Goal: Task Accomplishment & Management: Manage account settings

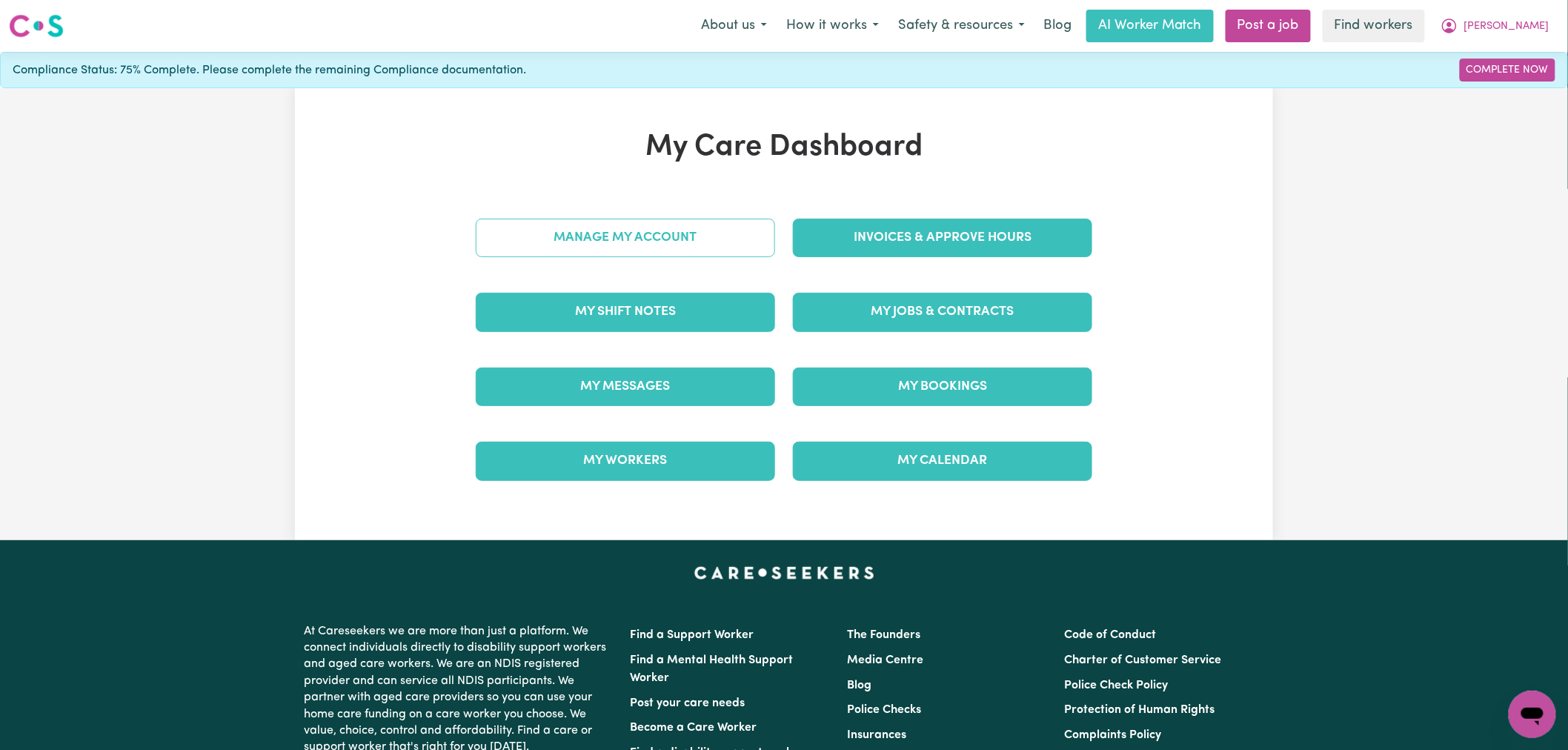
click at [730, 240] on link "Manage My Account" at bounding box center [626, 238] width 299 height 39
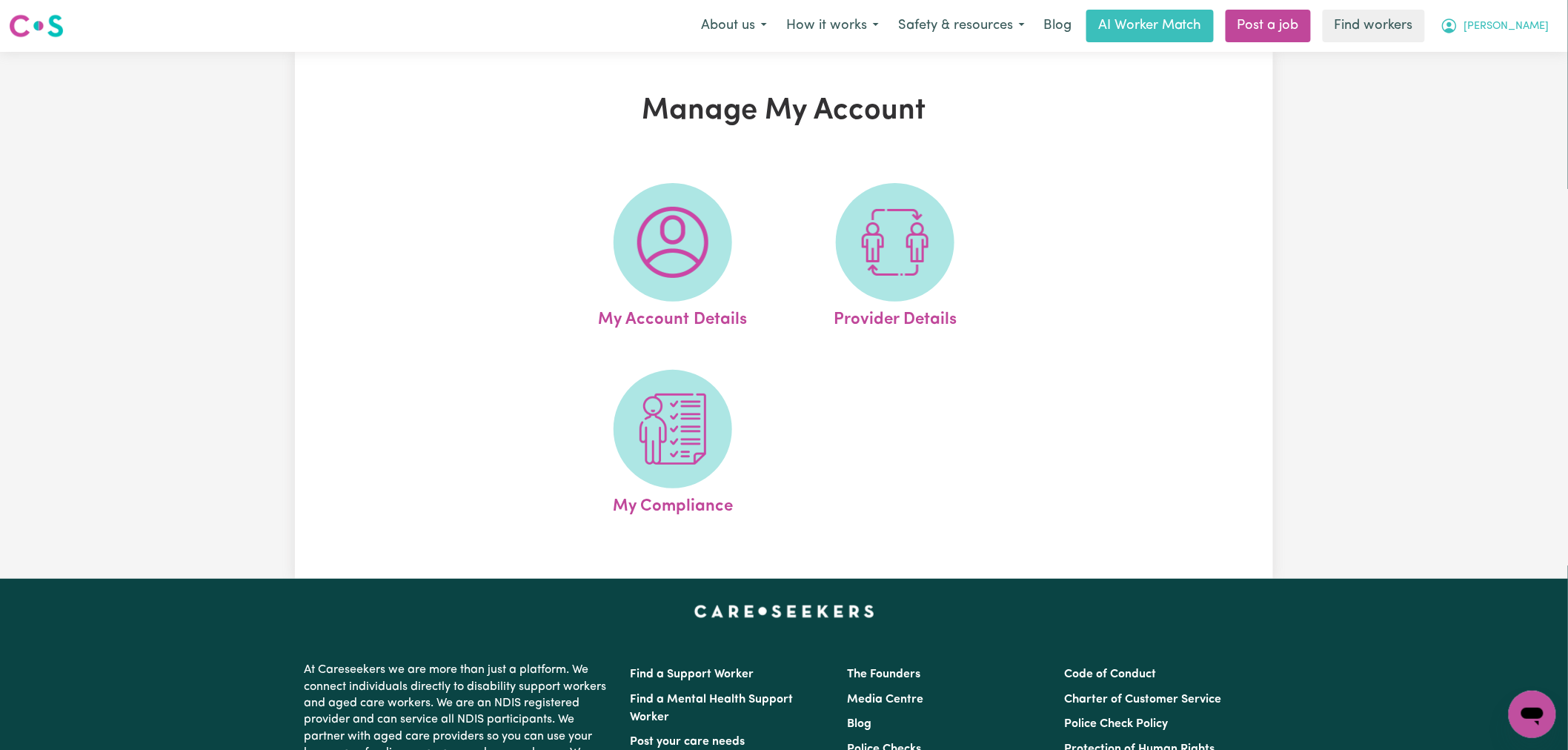
click at [1510, 27] on button "Andrew" at bounding box center [1495, 25] width 128 height 31
click at [1506, 67] on link "My Dashboard" at bounding box center [1500, 58] width 117 height 28
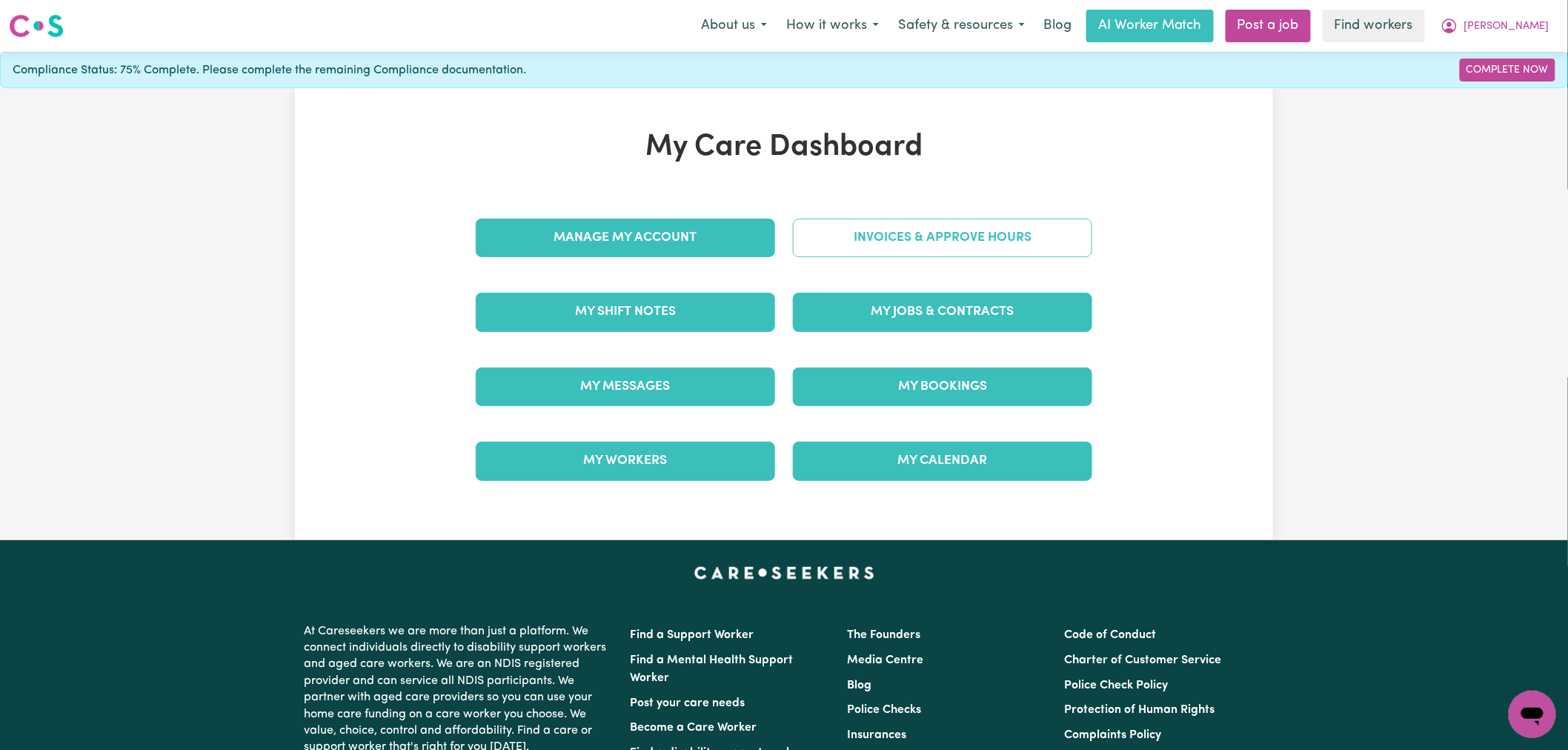
click at [853, 232] on link "Invoices & Approve Hours" at bounding box center [943, 238] width 299 height 39
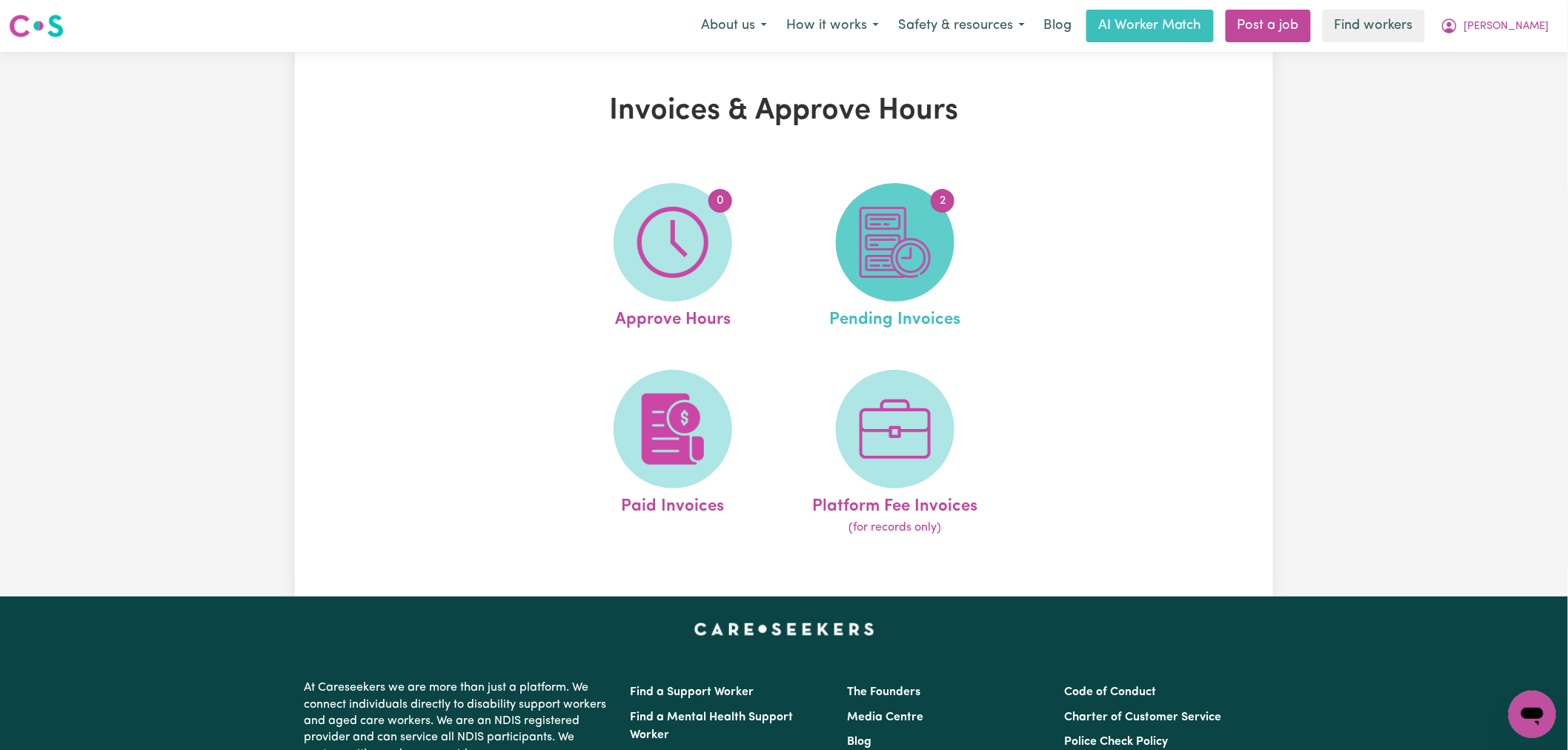
click at [894, 231] on img at bounding box center [895, 242] width 71 height 71
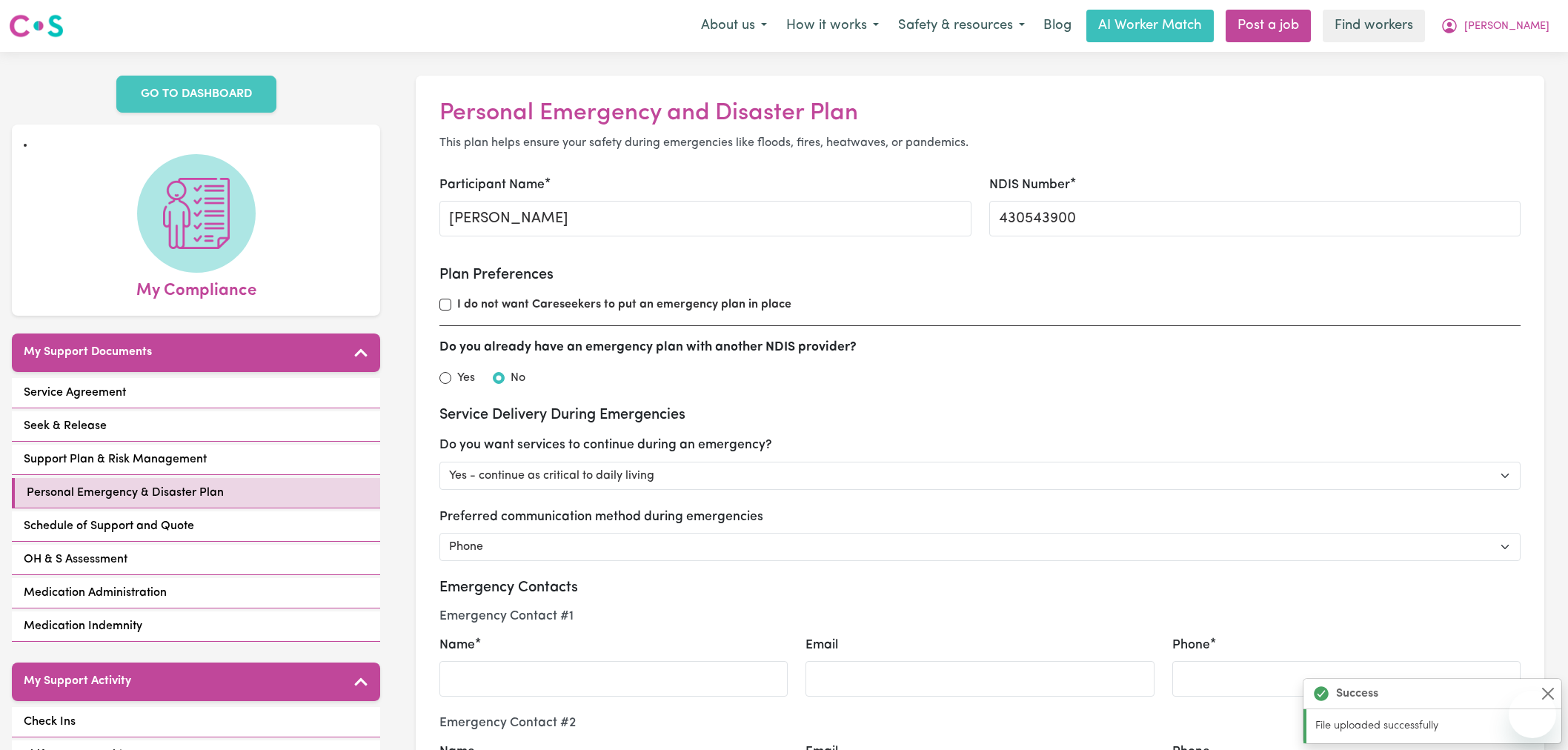
select select "continue"
select select "phone"
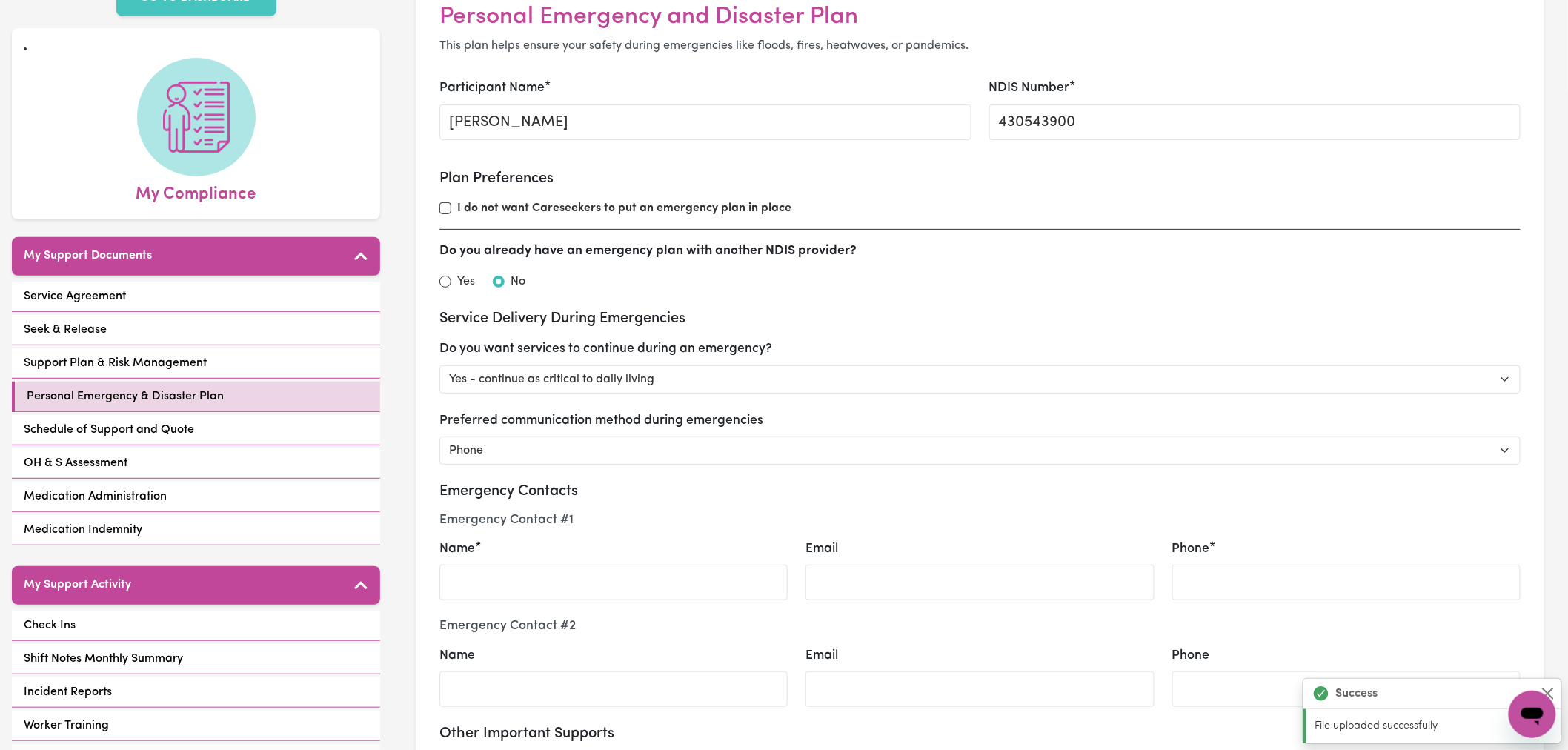
scroll to position [83, 0]
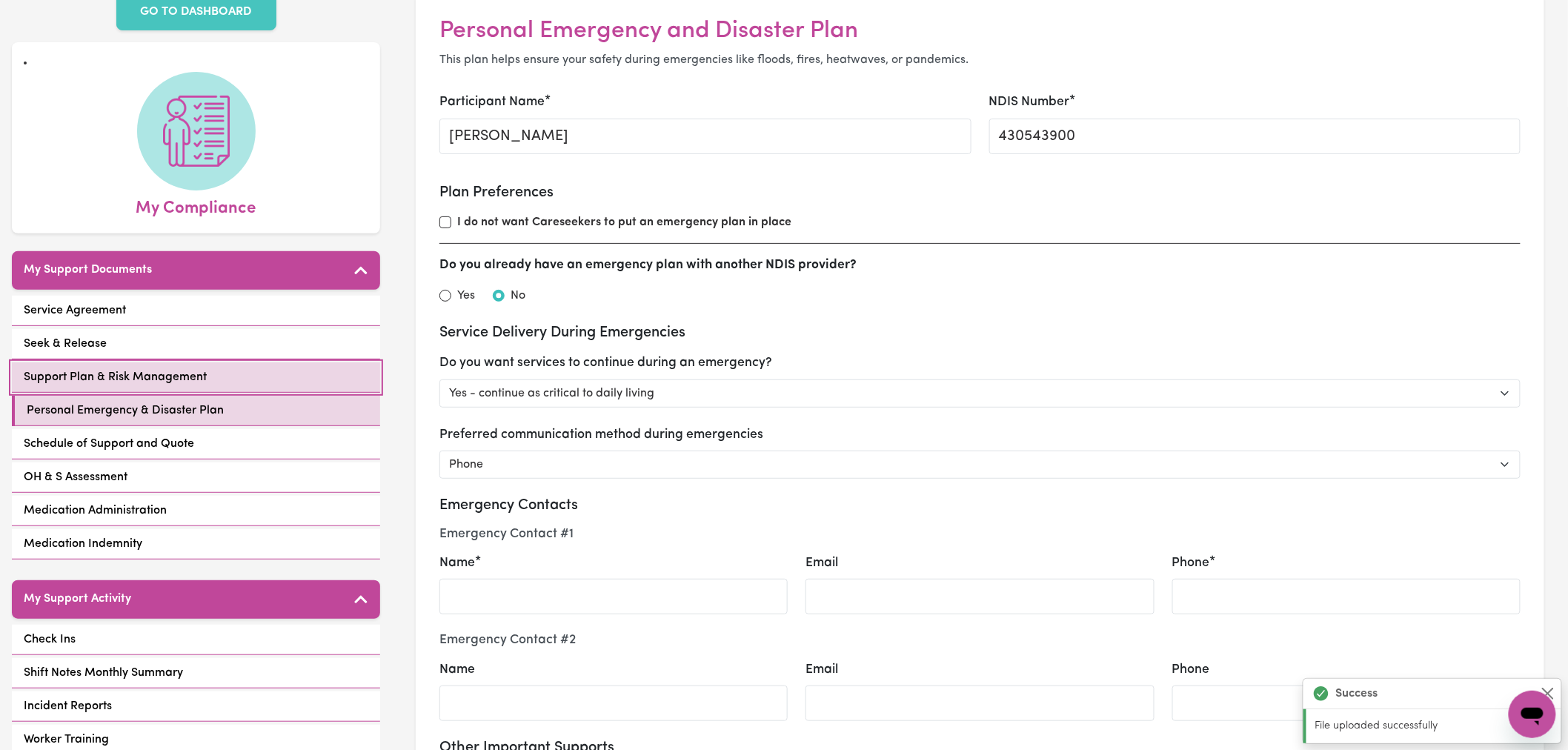
click at [188, 368] on span "Support Plan & Risk Management" at bounding box center [115, 377] width 183 height 18
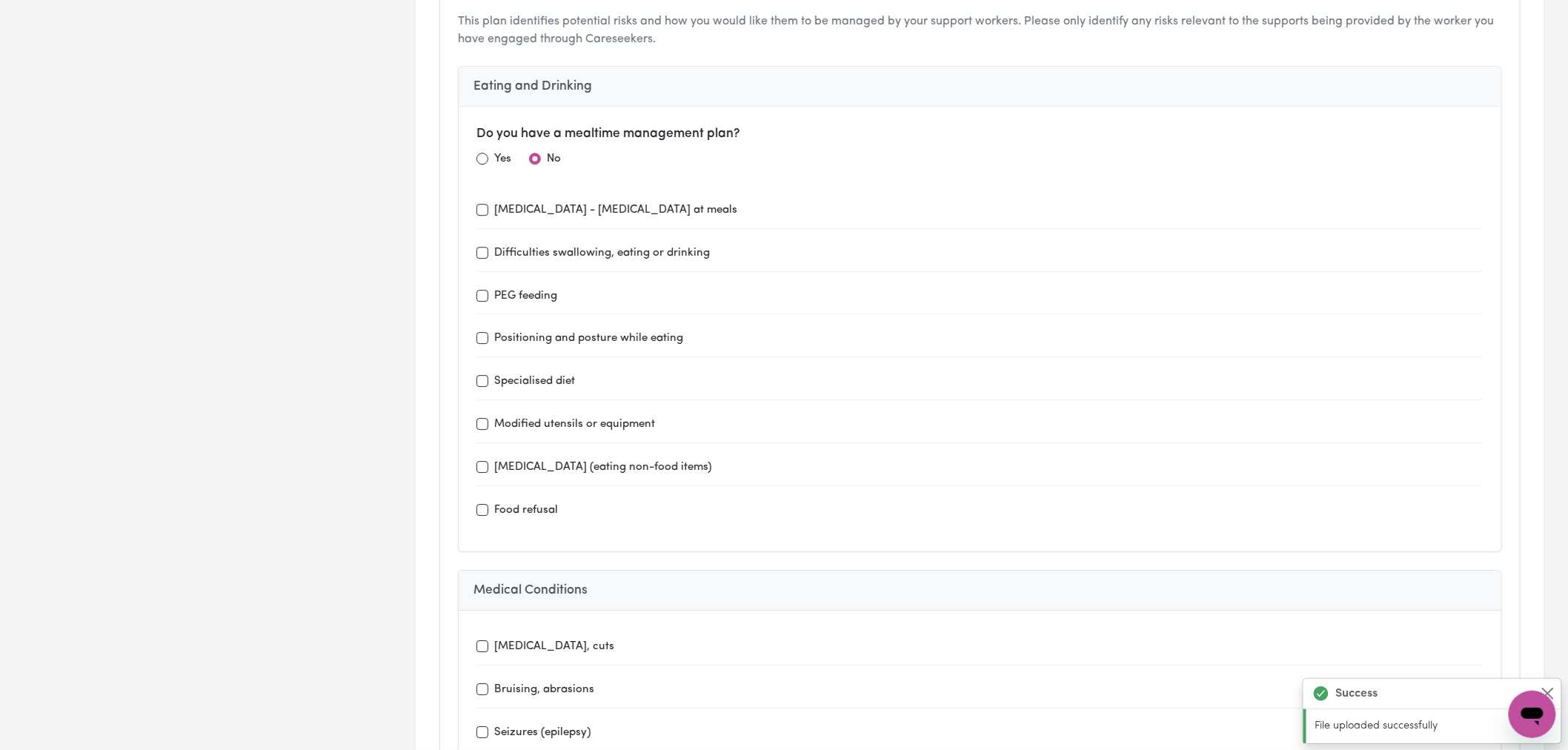
scroll to position [1729, 0]
click at [485, 163] on input "radio" at bounding box center [482, 164] width 12 height 12
radio input "true"
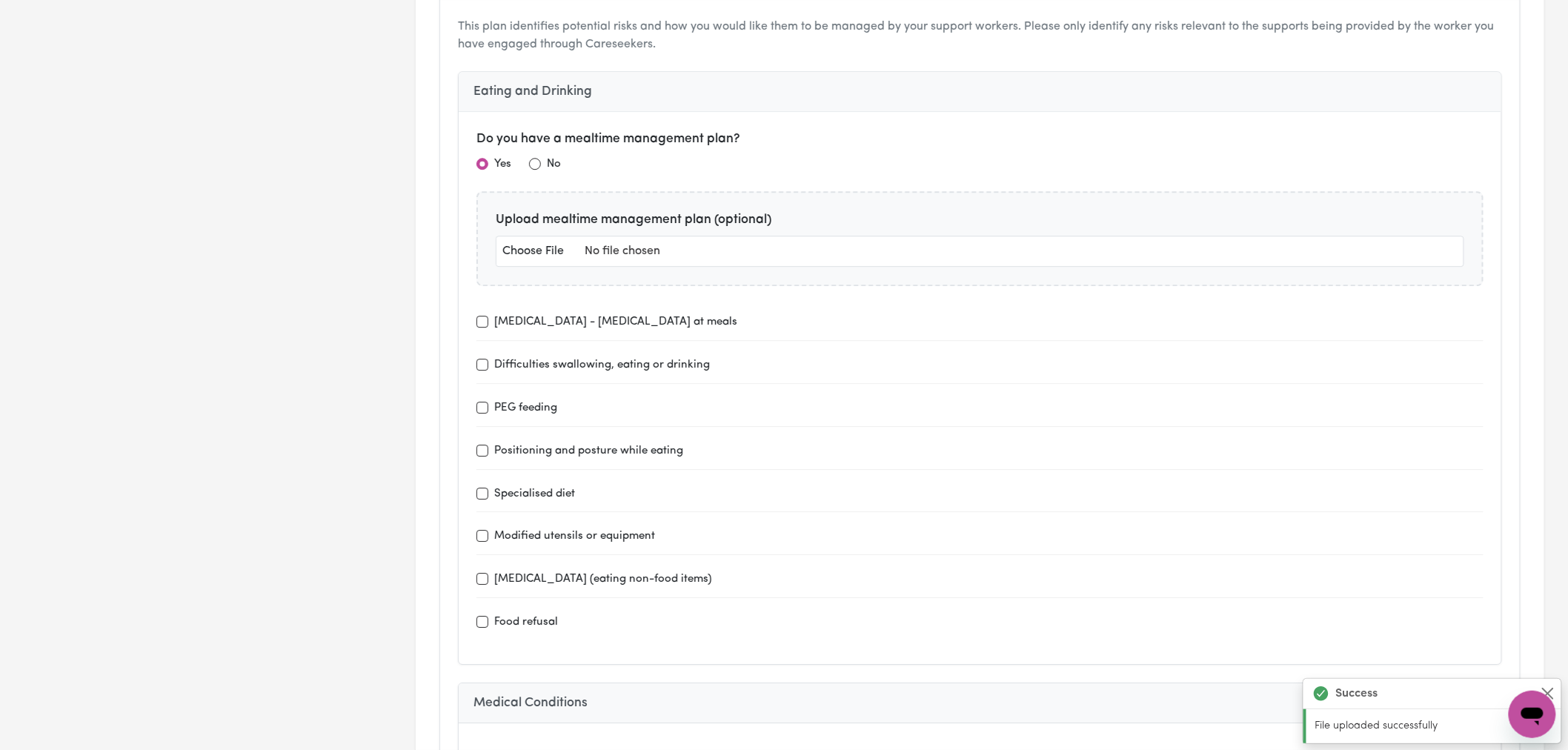
click at [542, 174] on div "Yes No" at bounding box center [980, 167] width 1007 height 25
click at [559, 161] on label "No" at bounding box center [554, 165] width 14 height 17
click at [545, 160] on div "No" at bounding box center [545, 164] width 32 height 19
click at [534, 161] on input "radio" at bounding box center [535, 164] width 12 height 12
radio input "true"
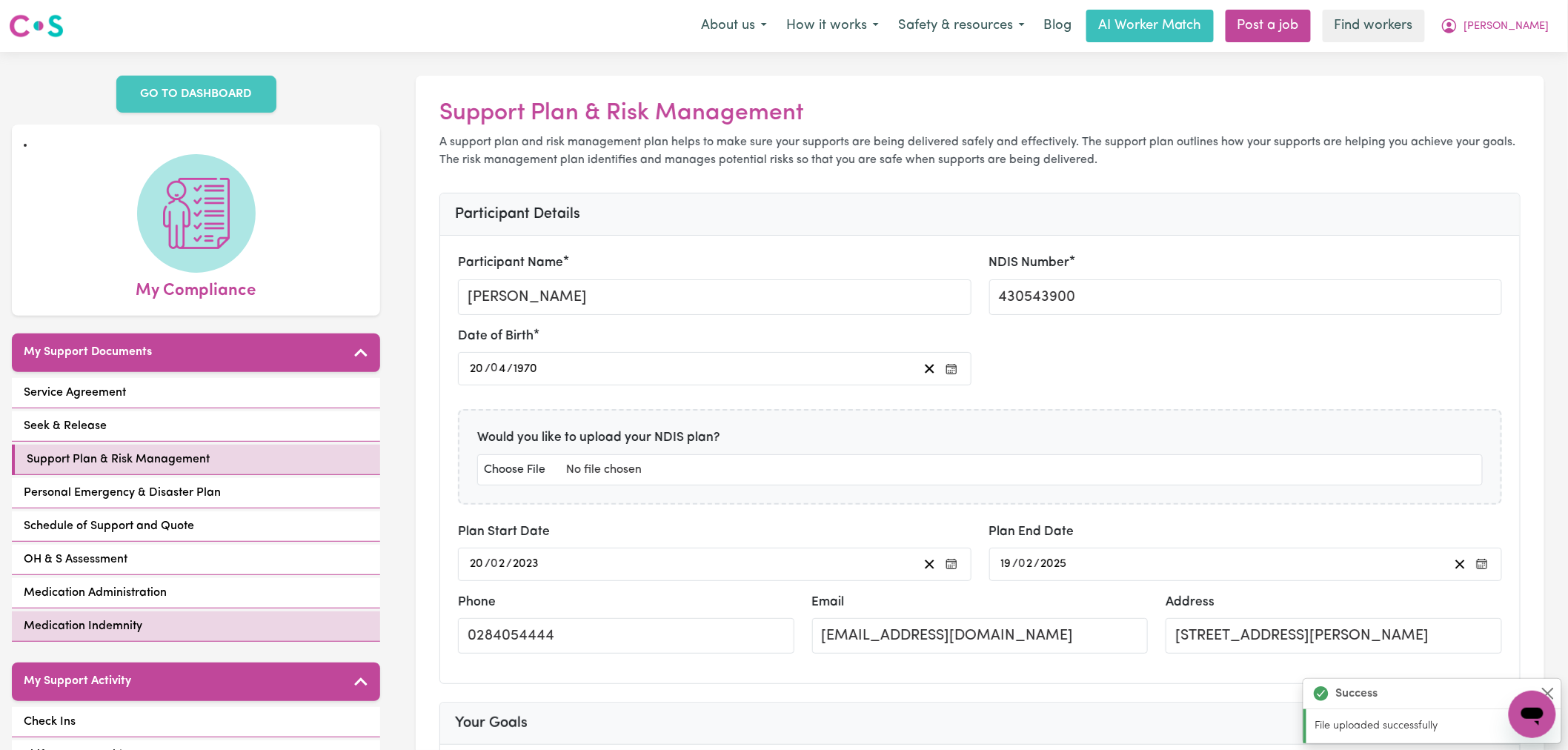
scroll to position [247, 0]
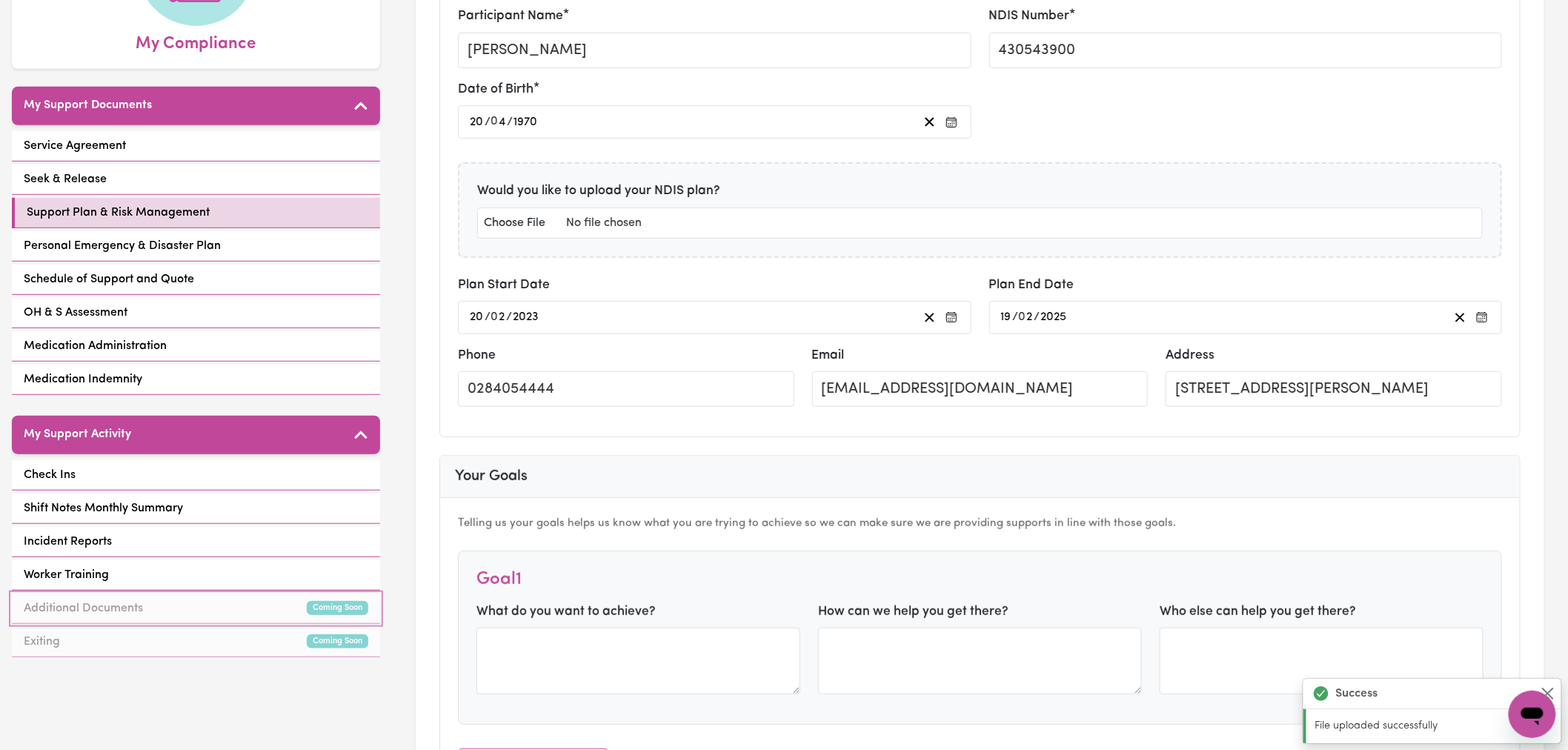
click at [176, 593] on link "Additional Documents Coming Soon" at bounding box center [195, 608] width 368 height 30
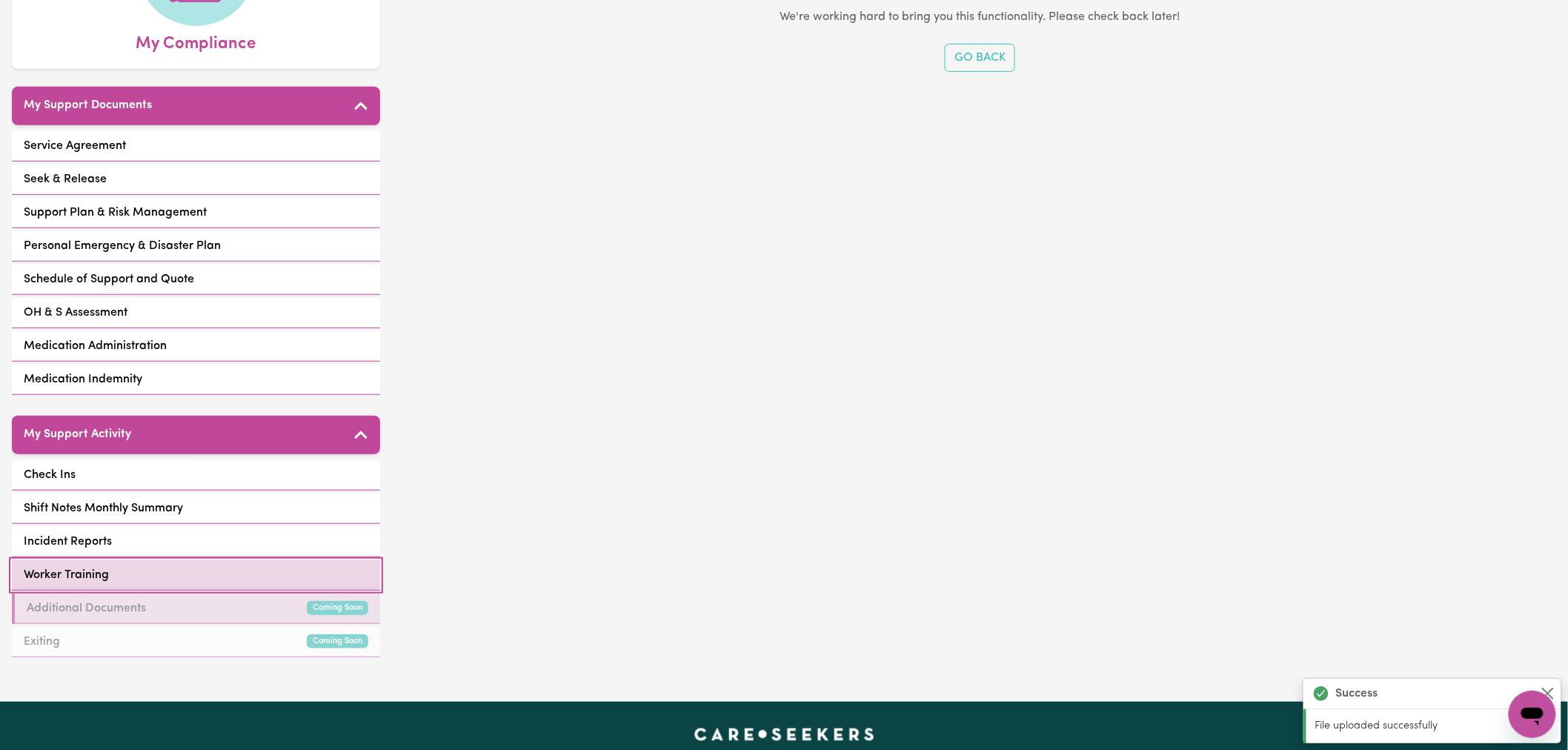
click at [187, 569] on link "Worker Training" at bounding box center [195, 575] width 368 height 30
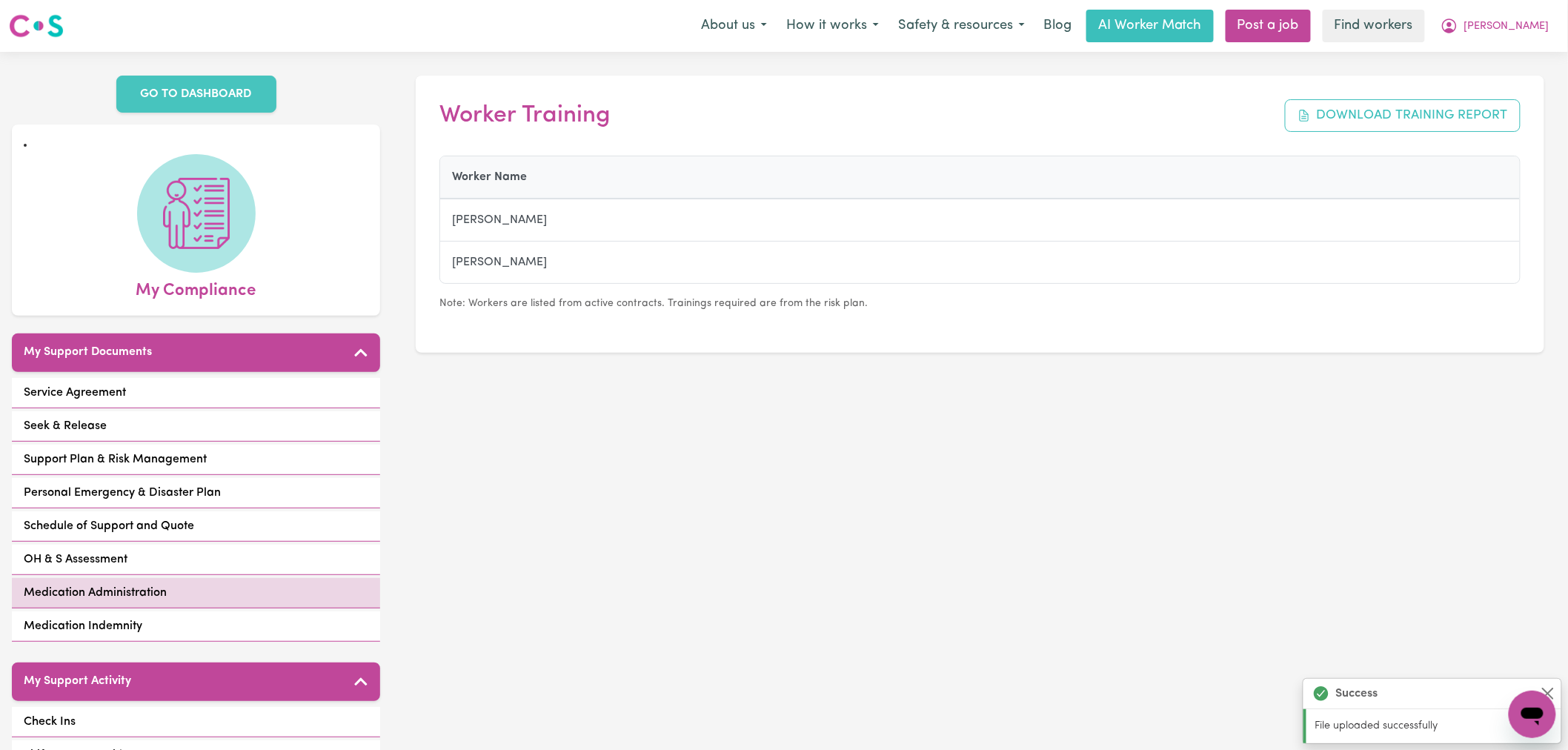
scroll to position [411, 0]
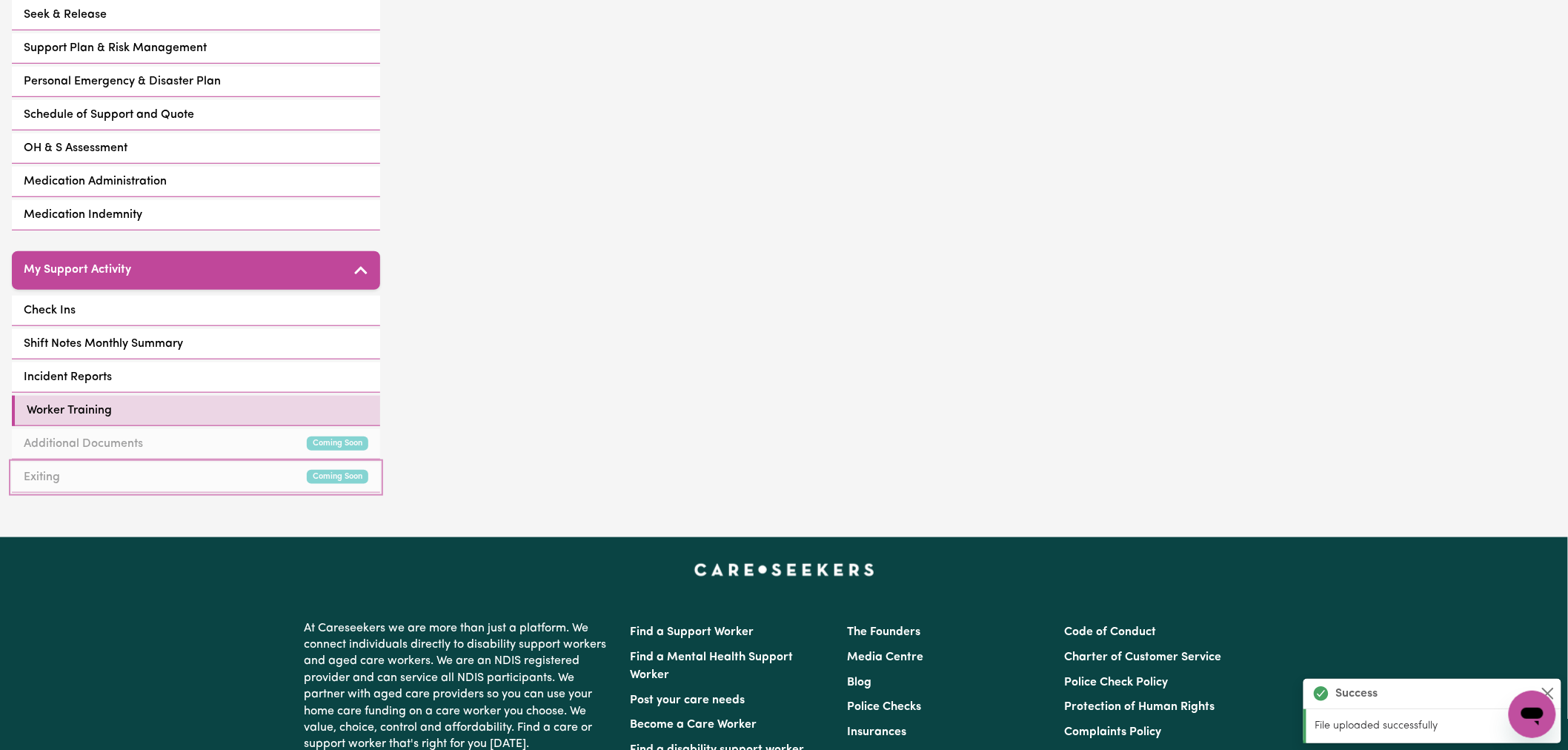
click at [174, 469] on link "Exiting Coming Soon" at bounding box center [195, 477] width 368 height 30
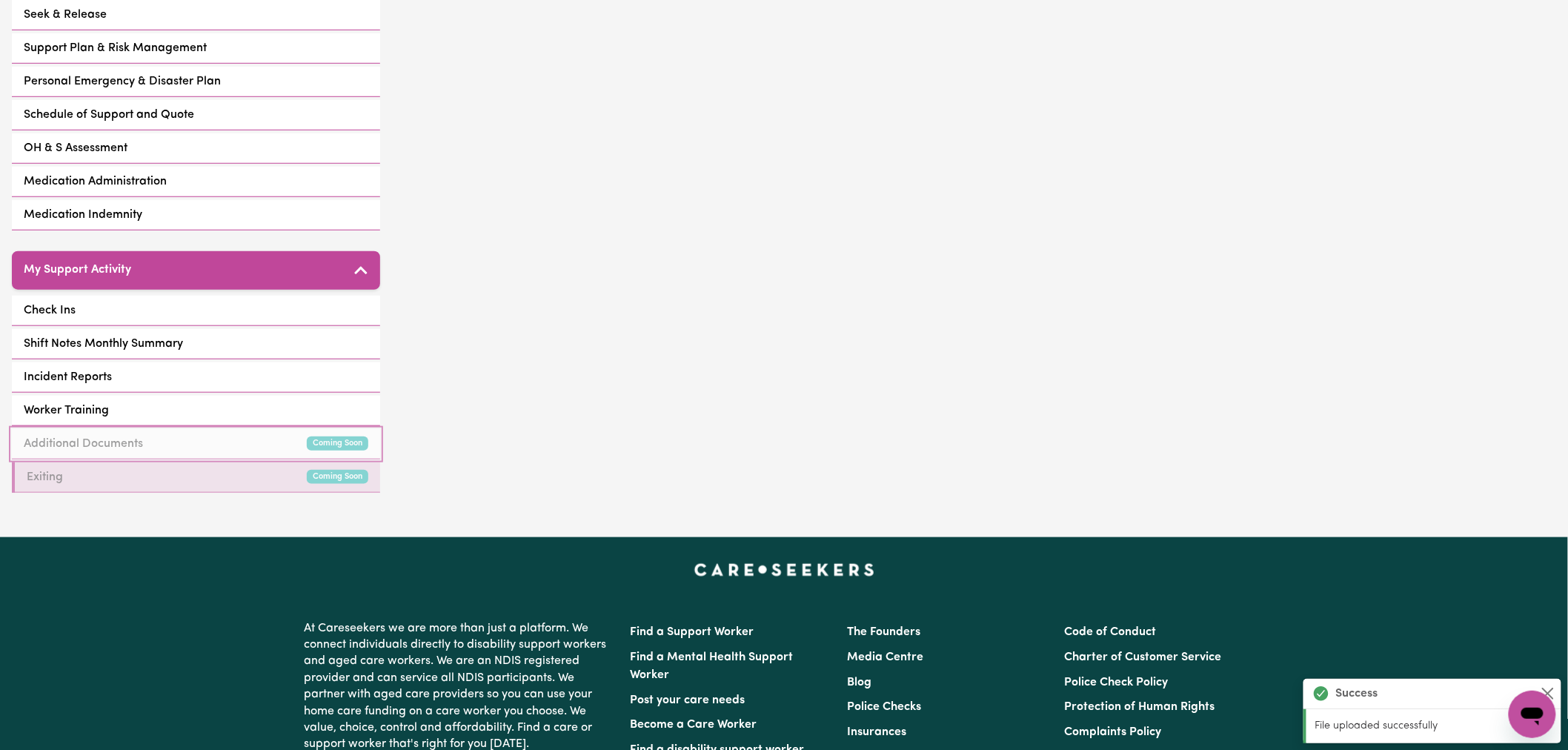
click at [259, 433] on link "Additional Documents Coming Soon" at bounding box center [195, 444] width 368 height 30
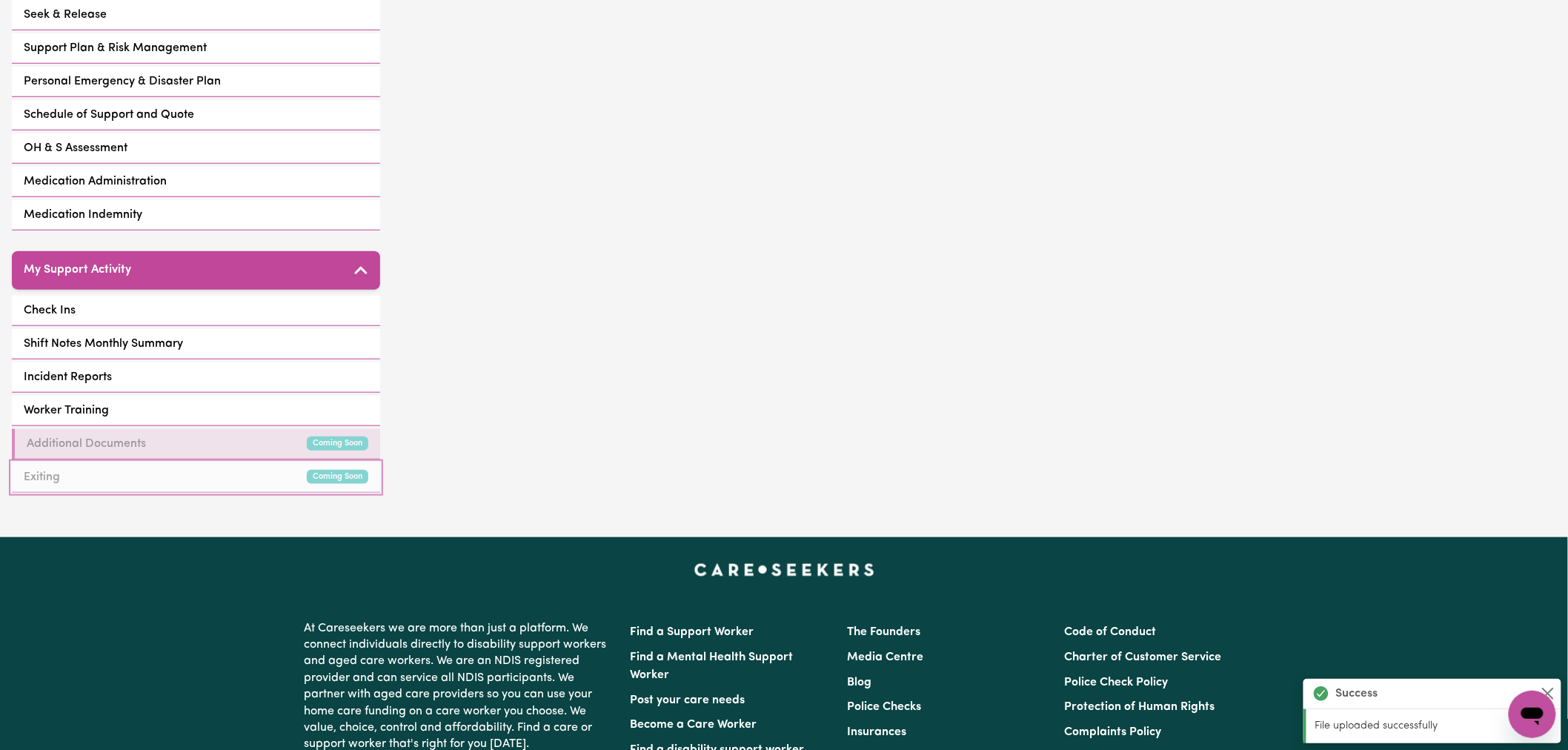
click at [332, 468] on link "Exiting Coming Soon" at bounding box center [195, 477] width 368 height 30
